Goal: Task Accomplishment & Management: Complete application form

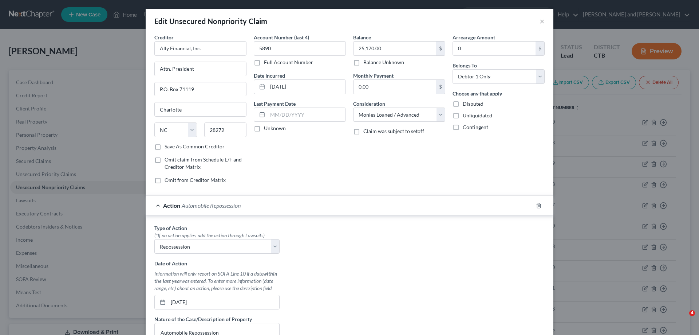
select select "28"
select select "10"
select select "0"
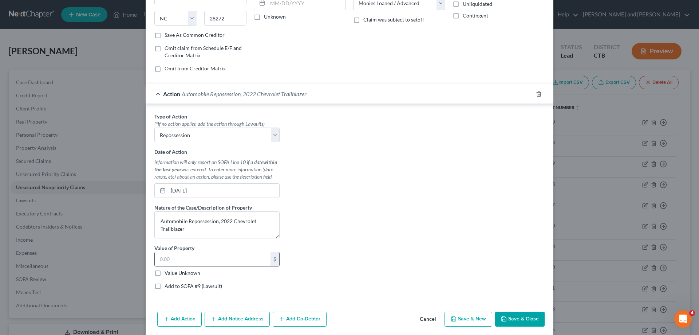
type textarea "Automobile Repossession, 2022 Chevrolet Trailblazer"
click at [203, 260] on input "text" at bounding box center [213, 259] width 116 height 14
type input "22,000.00"
click at [319, 230] on div "Type of Action * (*If no action applies, add the action through Lawsuits) Selec…" at bounding box center [350, 203] width 398 height 182
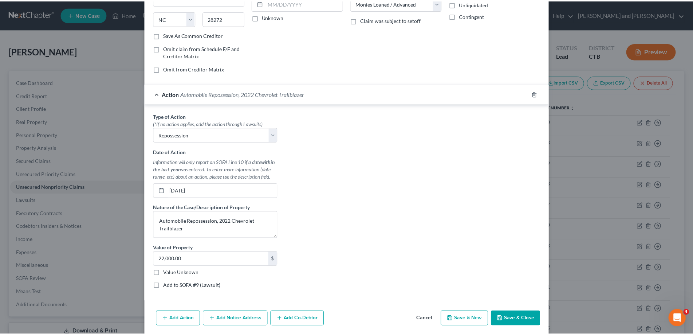
scroll to position [139, 0]
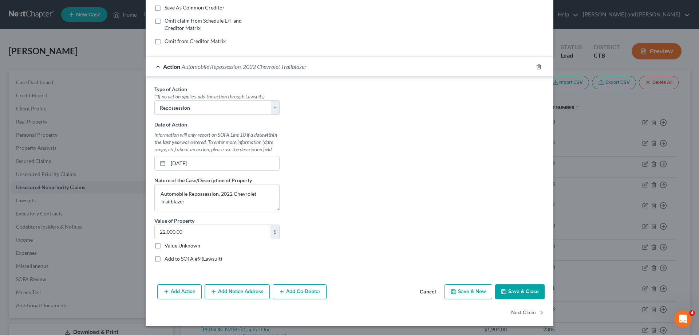
click at [528, 291] on button "Save & Close" at bounding box center [520, 291] width 50 height 15
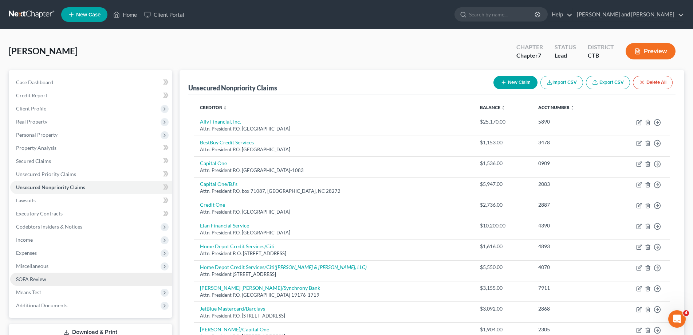
click at [37, 276] on span "SOFA Review" at bounding box center [31, 279] width 30 height 6
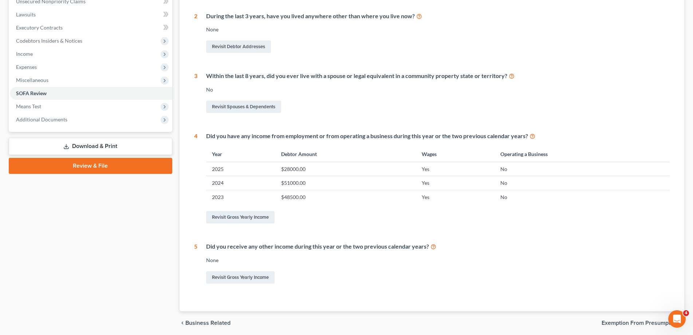
scroll to position [213, 0]
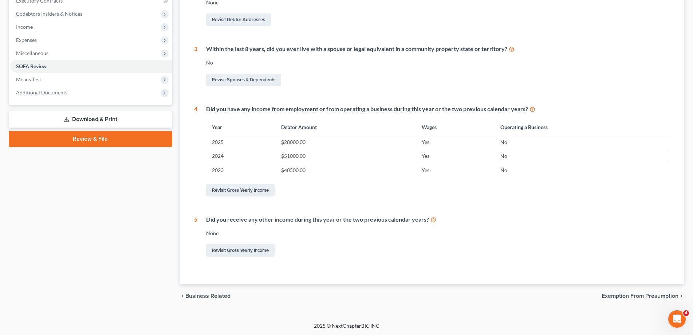
click at [199, 297] on span "Business Related" at bounding box center [207, 296] width 45 height 6
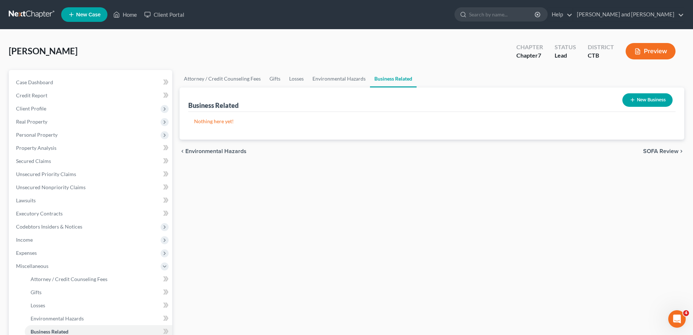
click at [655, 150] on span "SOFA Review" at bounding box center [660, 151] width 35 height 6
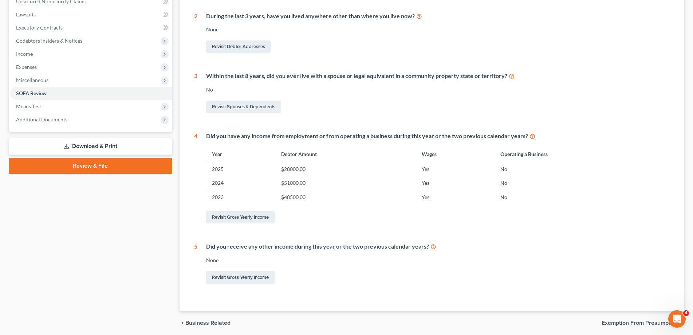
scroll to position [213, 0]
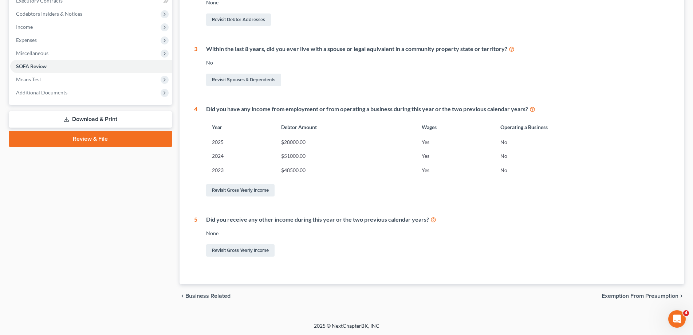
click at [634, 293] on span "Exemption from Presumption" at bounding box center [639, 296] width 77 height 6
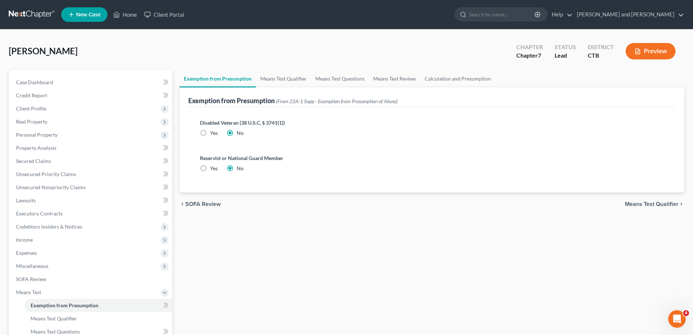
click at [660, 204] on span "Means Test Qualifier" at bounding box center [652, 204] width 54 height 6
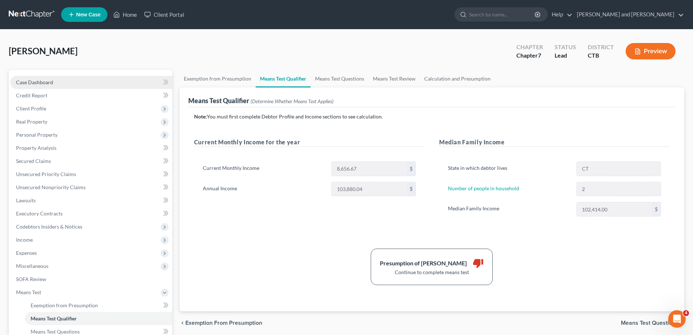
click at [33, 80] on span "Case Dashboard" at bounding box center [34, 82] width 37 height 6
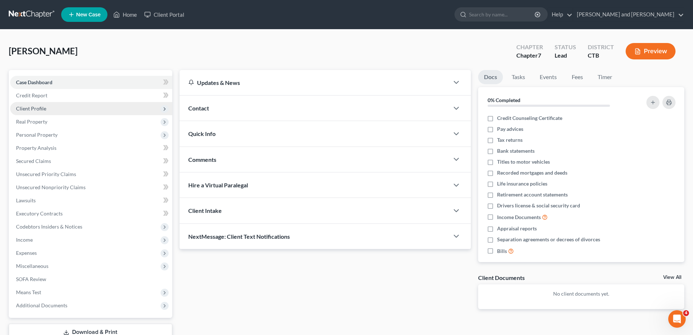
click at [29, 108] on span "Client Profile" at bounding box center [31, 108] width 30 height 6
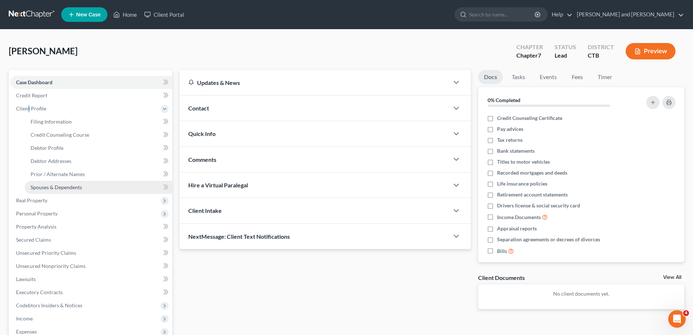
click at [53, 189] on span "Spouses & Dependents" at bounding box center [56, 187] width 51 height 6
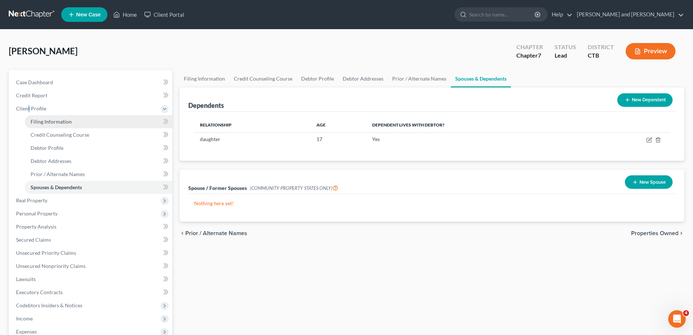
click at [55, 122] on span "Filing Information" at bounding box center [51, 121] width 41 height 6
select select "1"
select select "0"
select select "12"
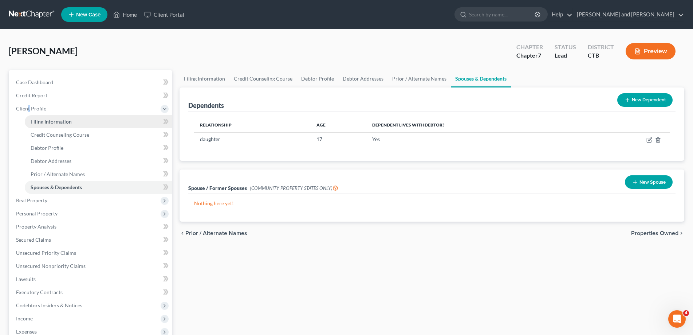
select select "0"
select select "6"
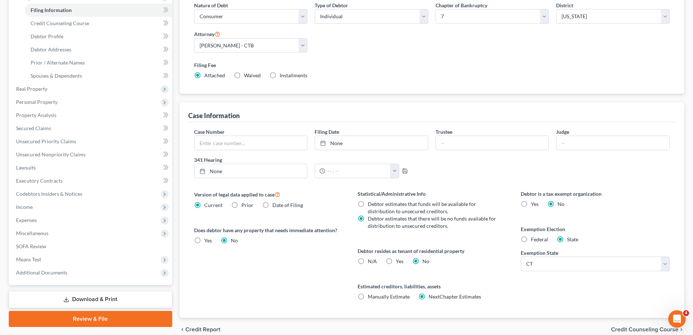
scroll to position [145, 0]
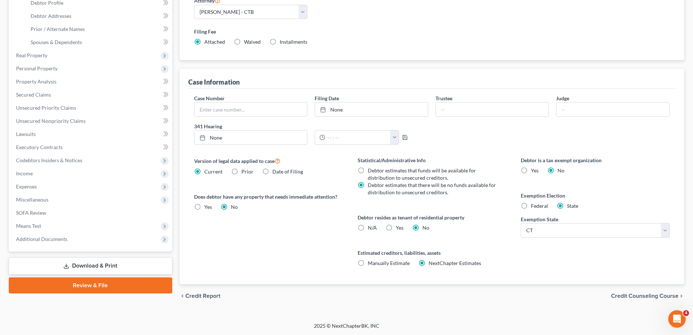
click at [649, 296] on span "Credit Counseling Course" at bounding box center [644, 296] width 67 height 6
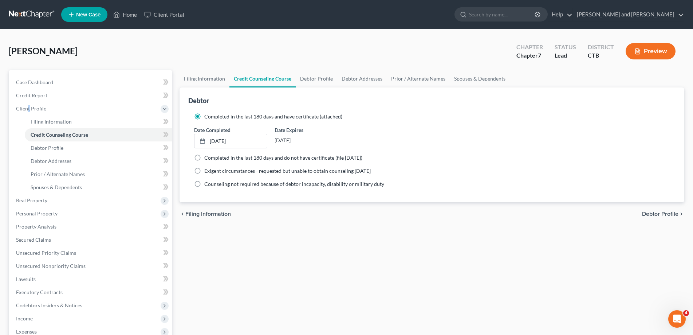
click at [661, 212] on span "Debtor Profile" at bounding box center [660, 214] width 36 height 6
select select "1"
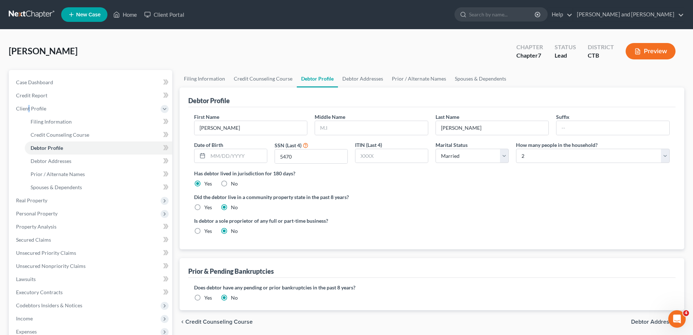
radio input "true"
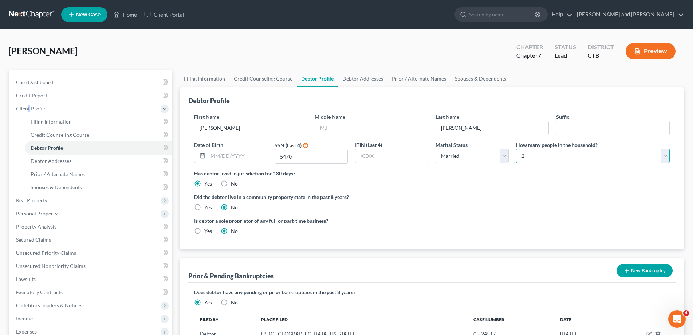
select select "2"
click option "3" at bounding box center [0, 0] width 0 height 0
click at [554, 219] on div "Is debtor a sole proprietor of any full or part-time business? Yes No" at bounding box center [431, 229] width 483 height 24
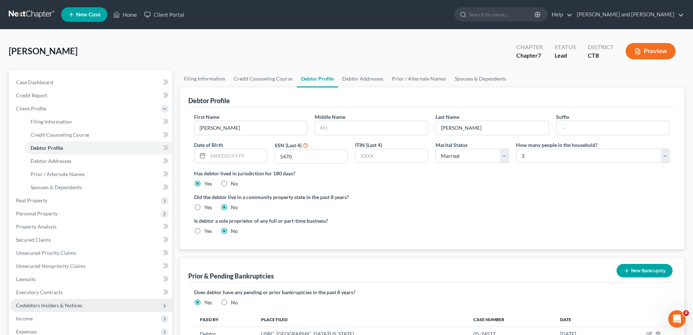
scroll to position [130, 0]
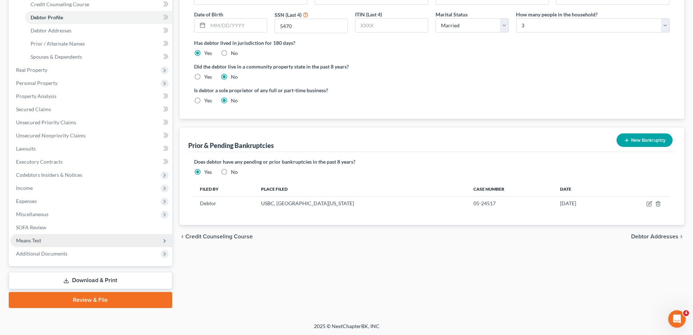
click at [44, 239] on span "Means Test" at bounding box center [91, 240] width 162 height 13
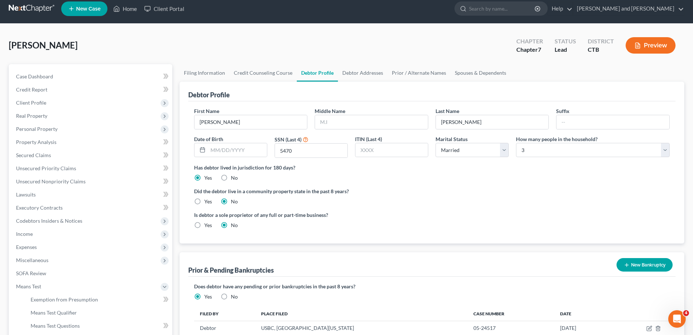
scroll to position [117, 0]
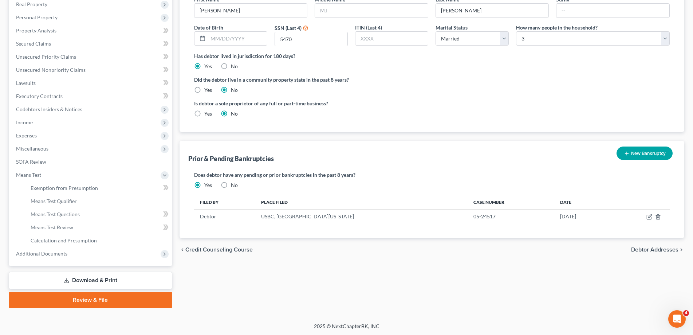
click at [657, 248] on span "Debtor Addresses" at bounding box center [654, 249] width 47 height 6
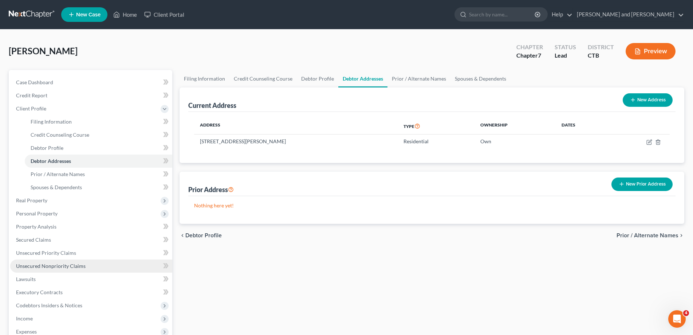
scroll to position [111, 0]
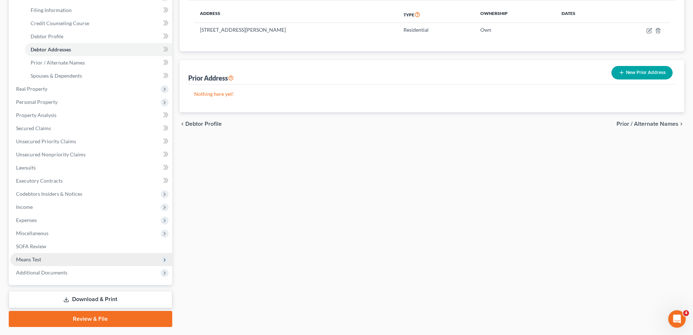
click at [33, 261] on span "Means Test" at bounding box center [28, 259] width 25 height 6
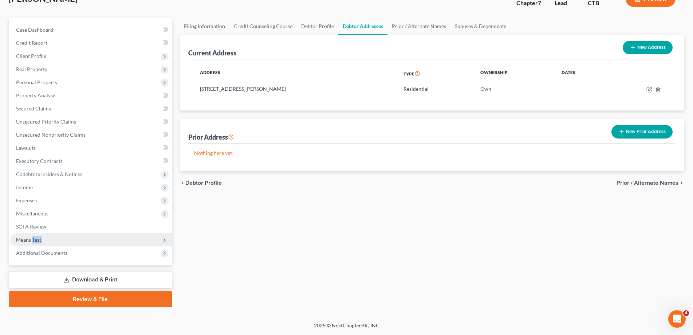
scroll to position [52, 0]
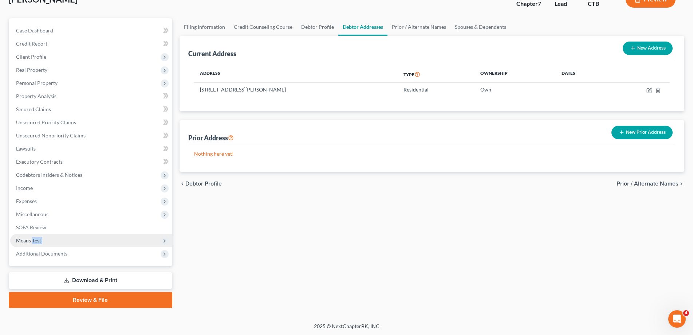
click at [164, 240] on icon at bounding box center [165, 241] width 6 height 6
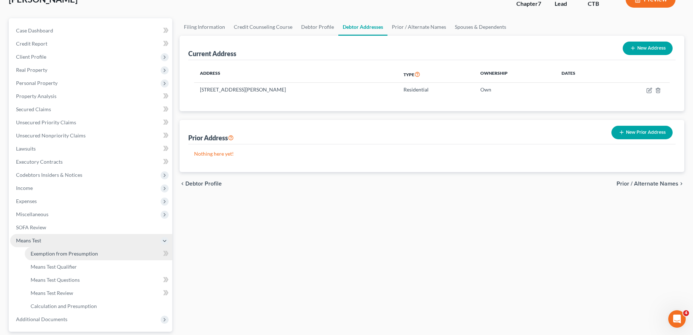
click at [53, 250] on span "Exemption from Presumption" at bounding box center [64, 253] width 67 height 6
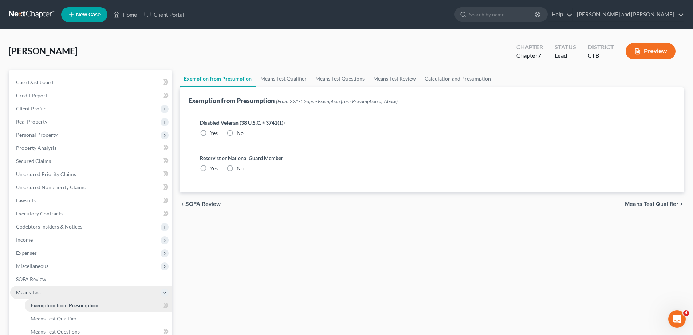
radio input "true"
click at [648, 205] on span "Means Test Qualifier" at bounding box center [652, 204] width 54 height 6
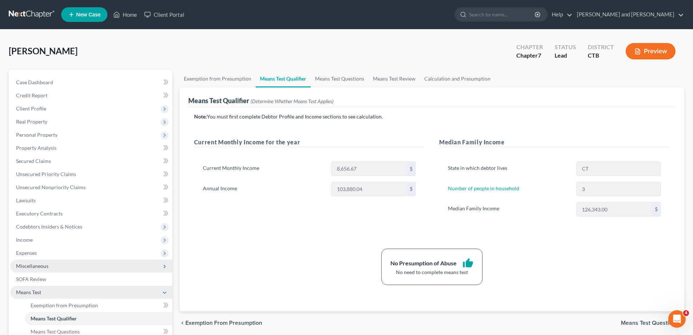
scroll to position [117, 0]
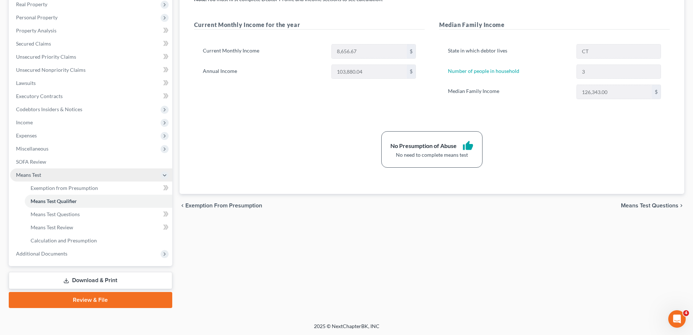
click at [98, 280] on link "Download & Print" at bounding box center [90, 280] width 163 height 17
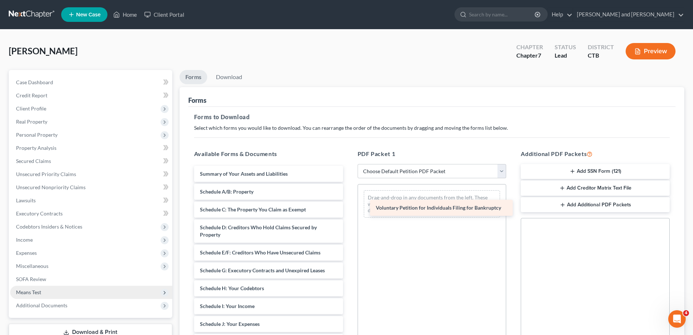
drag, startPoint x: 251, startPoint y: 177, endPoint x: 427, endPoint y: 211, distance: 179.1
click at [349, 211] on div "Voluntary Petition for Individuals Filing for Bankruptcy Voluntary Petition for…" at bounding box center [268, 335] width 161 height 338
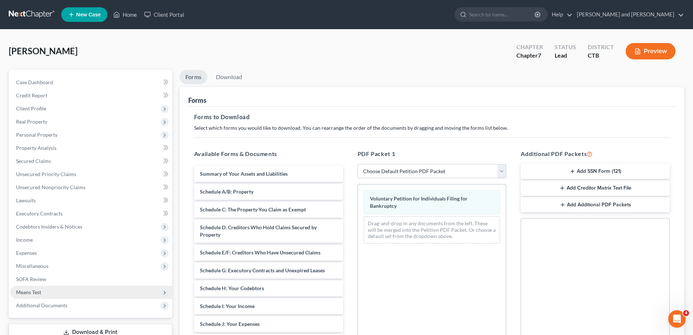
click at [596, 169] on button "Add SSN Form (121)" at bounding box center [595, 171] width 149 height 15
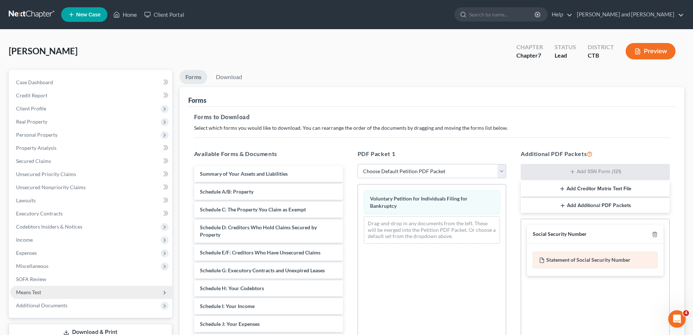
click at [585, 260] on div "Statement of Social Security Number" at bounding box center [595, 259] width 125 height 17
click at [551, 235] on div "Social Security Number" at bounding box center [560, 233] width 54 height 7
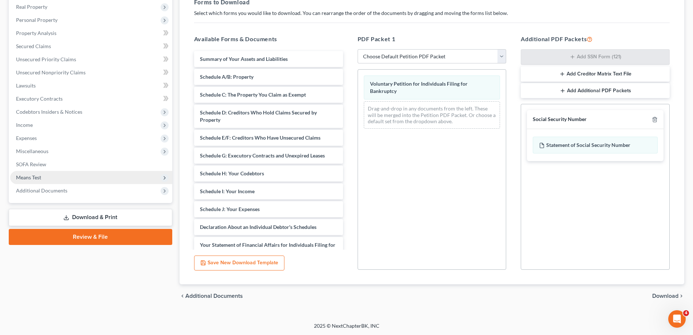
click at [666, 295] on span "Download" at bounding box center [665, 296] width 26 height 6
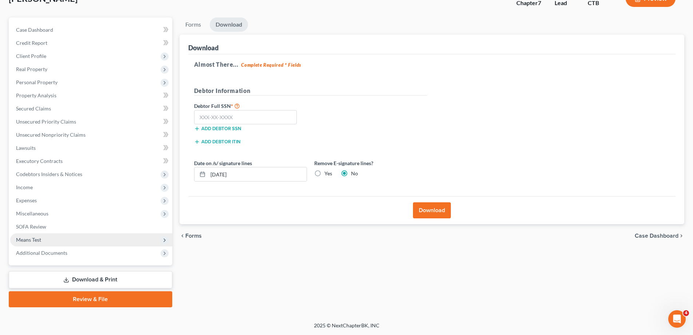
scroll to position [52, 0]
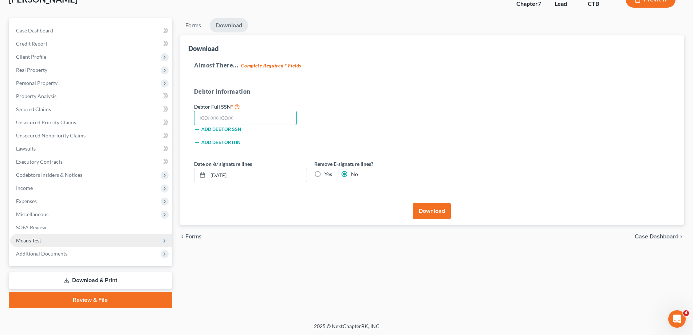
click at [221, 117] on input "text" at bounding box center [245, 118] width 103 height 15
type input "043-88-5470"
click at [434, 210] on button "Download" at bounding box center [432, 211] width 38 height 16
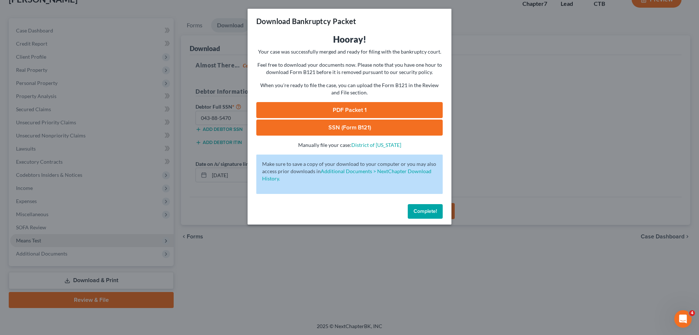
click at [357, 111] on link "PDF Packet 1" at bounding box center [349, 110] width 186 height 16
click at [342, 132] on link "SSN (Form B121)" at bounding box center [349, 127] width 186 height 16
click at [426, 209] on span "Complete!" at bounding box center [425, 211] width 23 height 6
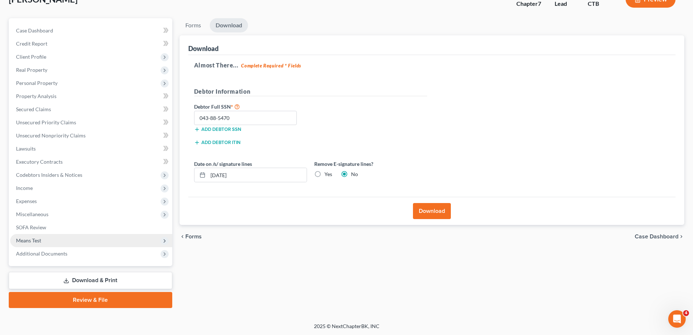
click at [100, 285] on link "Download & Print" at bounding box center [90, 280] width 163 height 17
click at [194, 234] on span "Forms" at bounding box center [193, 236] width 16 height 6
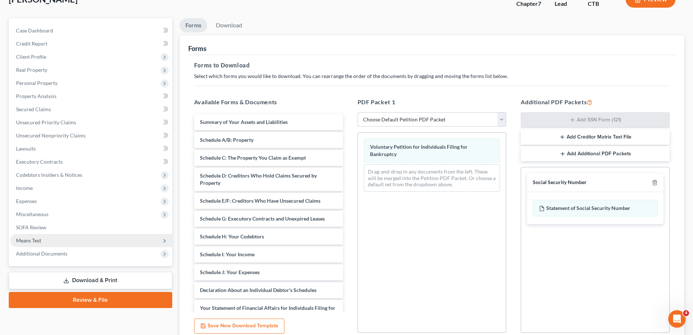
click at [91, 280] on link "Download & Print" at bounding box center [90, 280] width 163 height 17
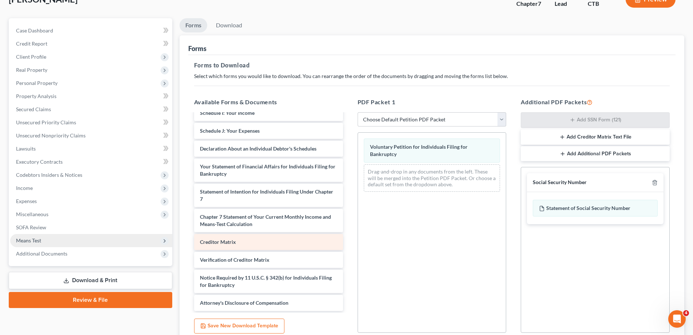
click at [261, 240] on div "Creditor Matrix" at bounding box center [268, 242] width 149 height 16
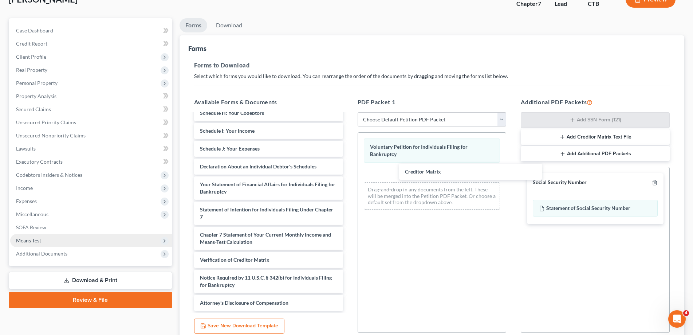
scroll to position [123, 0]
drag, startPoint x: 261, startPoint y: 240, endPoint x: 466, endPoint y: 170, distance: 216.5
click at [349, 170] on div "Creditor Matrix Summary of Your Assets and Liabilities Schedule A/B: Property S…" at bounding box center [268, 151] width 161 height 320
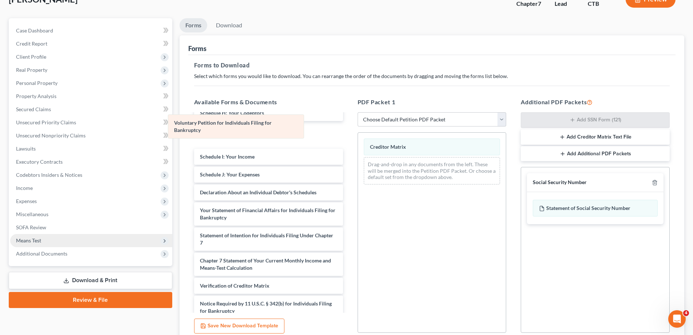
drag, startPoint x: 437, startPoint y: 150, endPoint x: 241, endPoint y: 127, distance: 197.3
click at [358, 133] on div "Voluntary Petition for Individuals Filing for Bankruptcy Voluntary Petition for…" at bounding box center [432, 162] width 148 height 58
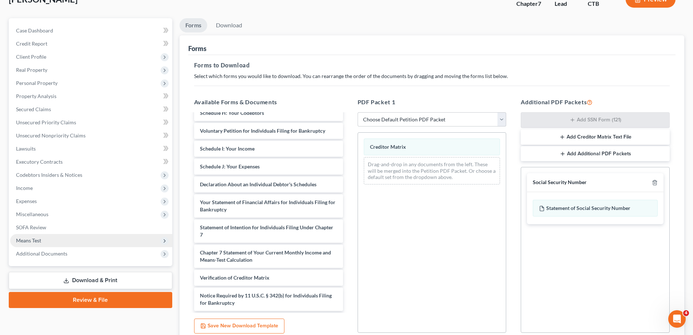
scroll to position [115, 0]
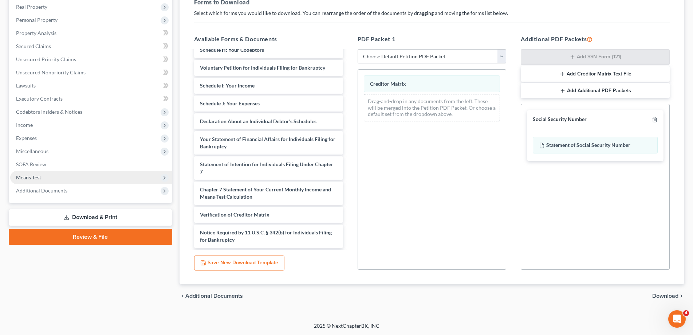
click at [669, 294] on span "Download" at bounding box center [665, 296] width 26 height 6
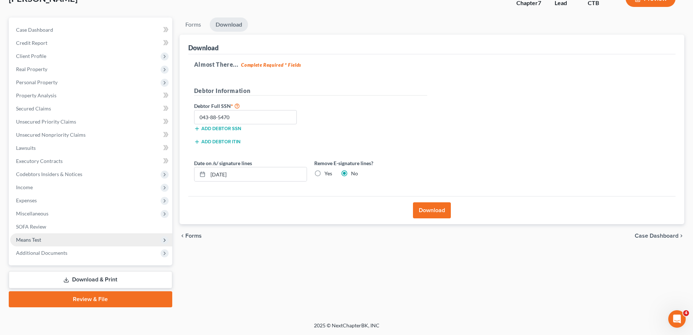
scroll to position [52, 0]
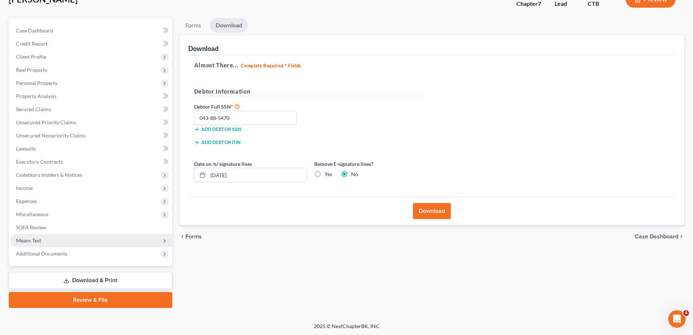
click at [431, 213] on button "Download" at bounding box center [432, 211] width 38 height 16
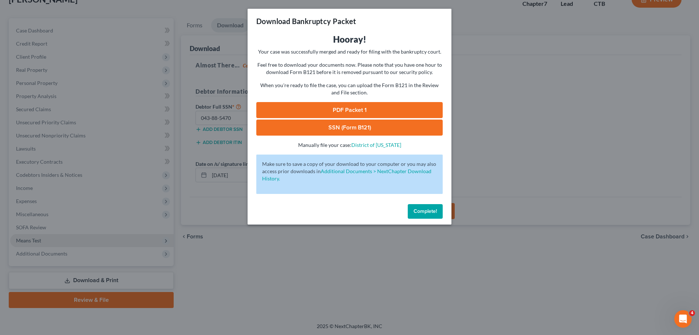
click at [431, 213] on span "Complete!" at bounding box center [425, 211] width 23 height 6
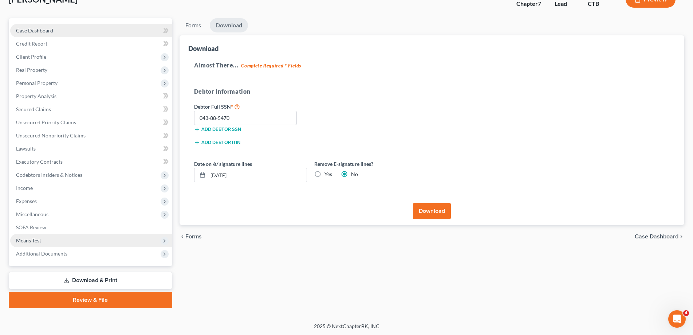
click at [41, 28] on span "Case Dashboard" at bounding box center [34, 30] width 37 height 6
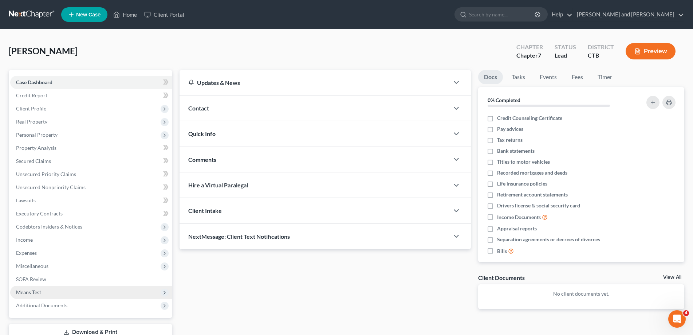
scroll to position [52, 0]
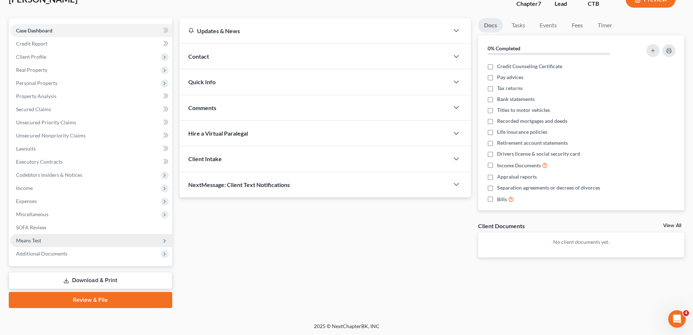
click at [94, 279] on link "Download & Print" at bounding box center [90, 280] width 163 height 17
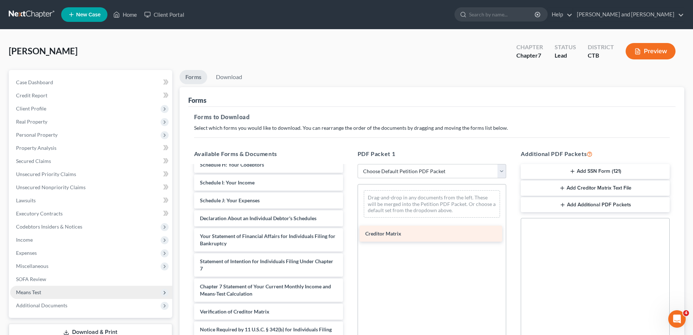
scroll to position [141, 0]
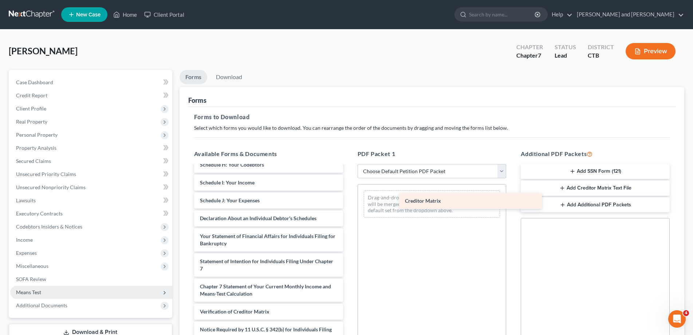
drag, startPoint x: 225, startPoint y: 293, endPoint x: 430, endPoint y: 200, distance: 224.8
click at [349, 200] on div "Creditor Matrix Voluntary Petition for Individuals Filing for Bankruptcy Summar…" at bounding box center [268, 193] width 161 height 338
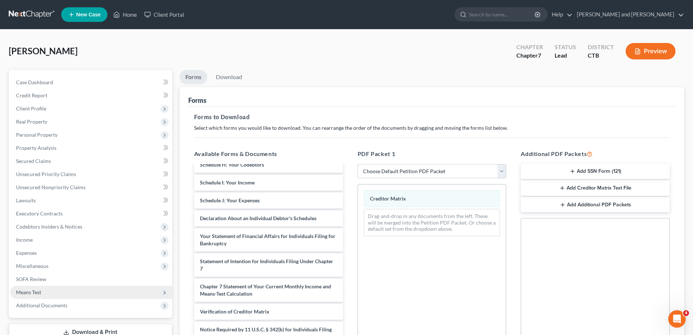
scroll to position [115, 0]
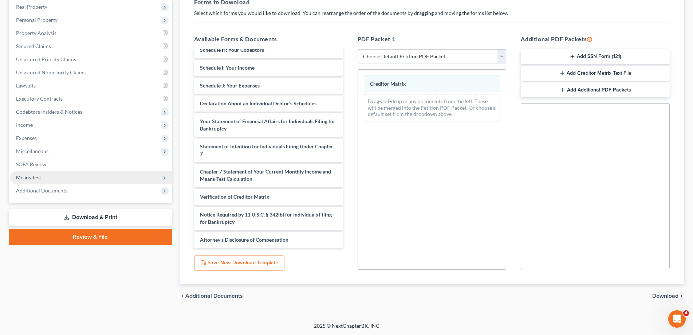
click at [663, 293] on span "Download" at bounding box center [665, 296] width 26 height 6
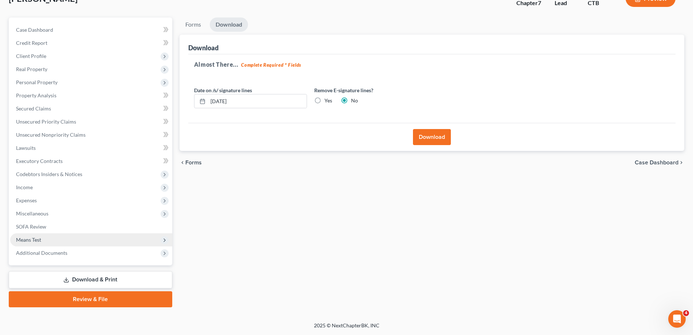
scroll to position [52, 0]
click at [430, 136] on button "Download" at bounding box center [432, 138] width 38 height 16
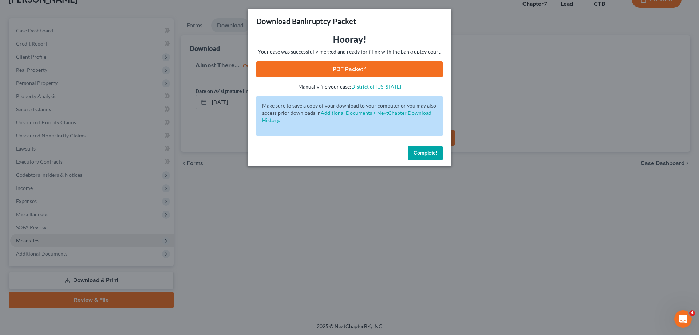
click at [355, 66] on link "PDF Packet 1" at bounding box center [349, 69] width 186 height 16
click at [434, 149] on button "Complete!" at bounding box center [425, 153] width 35 height 15
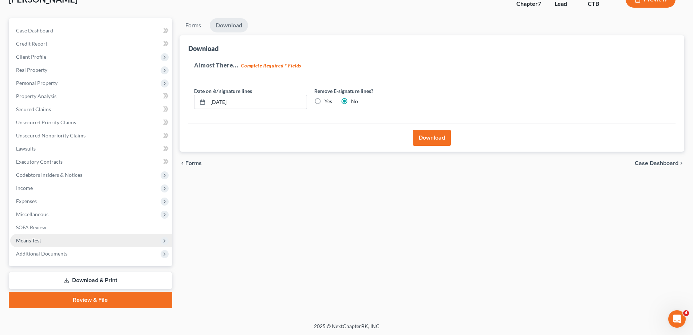
scroll to position [0, 0]
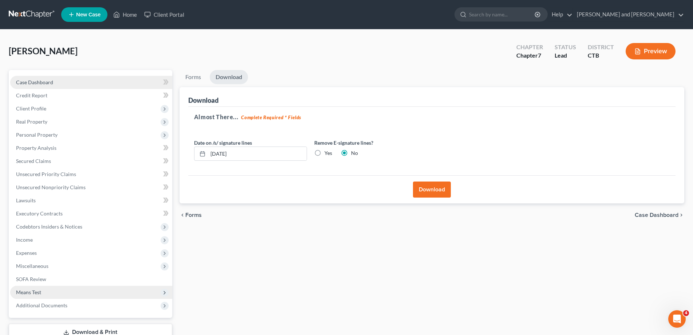
click at [37, 82] on span "Case Dashboard" at bounding box center [34, 82] width 37 height 6
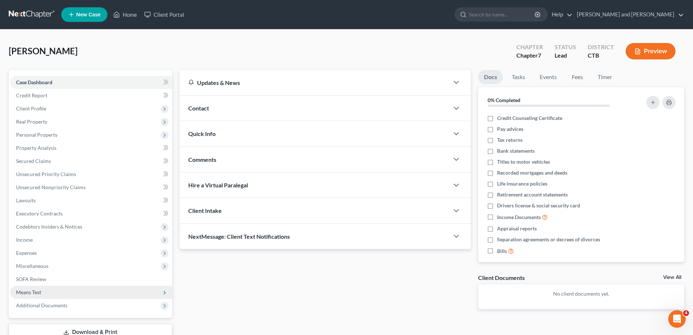
scroll to position [52, 0]
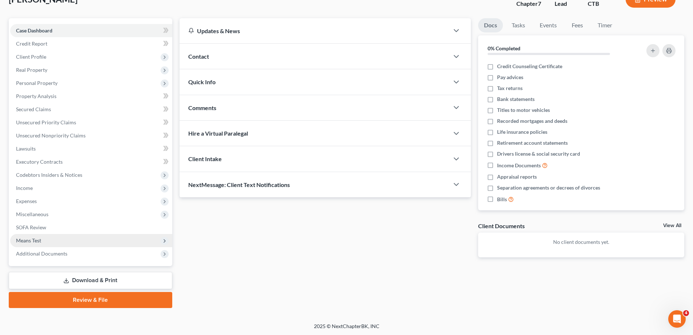
click at [96, 278] on link "Download & Print" at bounding box center [90, 280] width 163 height 17
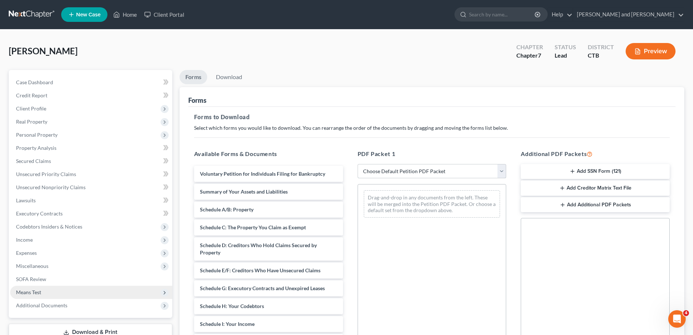
click at [357, 164] on select "Choose Default Petition PDF Packet Complete Bankruptcy Petition (all forms and …" at bounding box center [431, 171] width 149 height 15
select select "0"
click option "Complete Bankruptcy Petition (all forms and schedules)" at bounding box center [0, 0] width 0 height 0
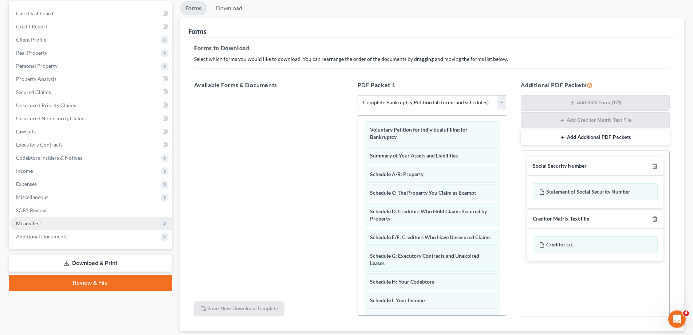
scroll to position [115, 0]
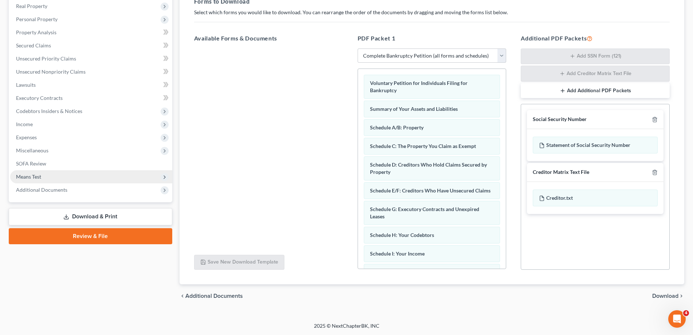
click at [670, 295] on span "Download" at bounding box center [665, 296] width 26 height 6
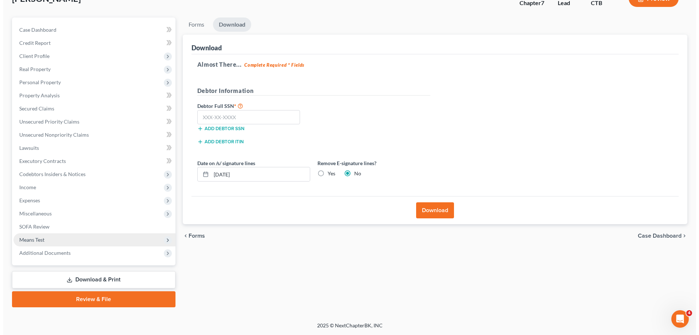
scroll to position [52, 0]
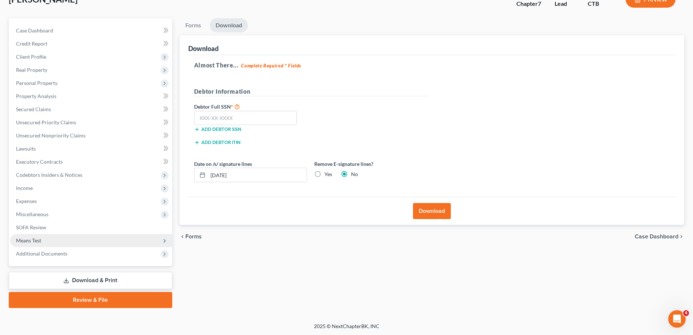
click at [434, 210] on button "Download" at bounding box center [432, 211] width 38 height 16
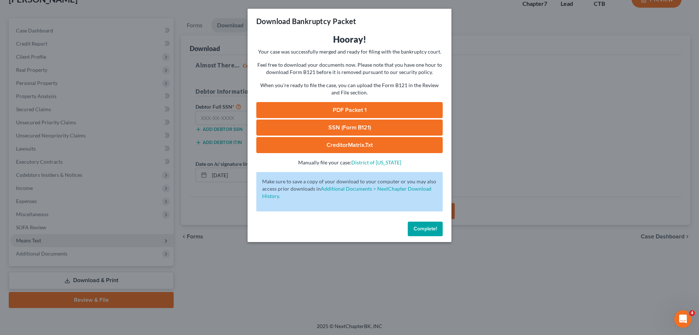
click at [357, 108] on link "PDF Packet 1" at bounding box center [349, 110] width 186 height 16
